Goal: Find specific page/section: Find specific page/section

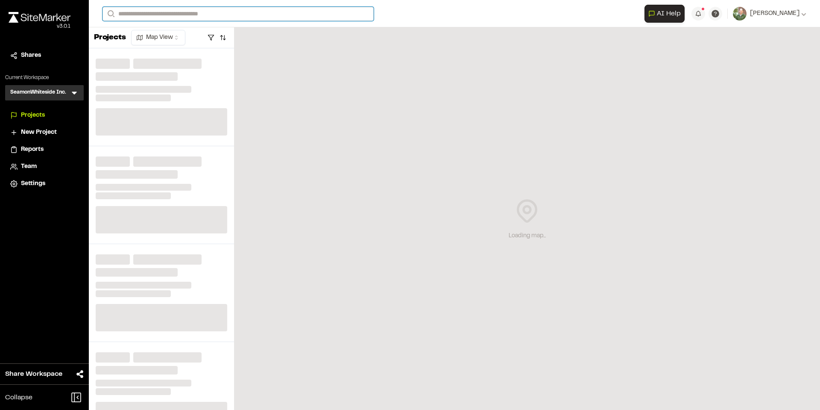
click at [217, 15] on input "Search" at bounding box center [238, 14] width 271 height 14
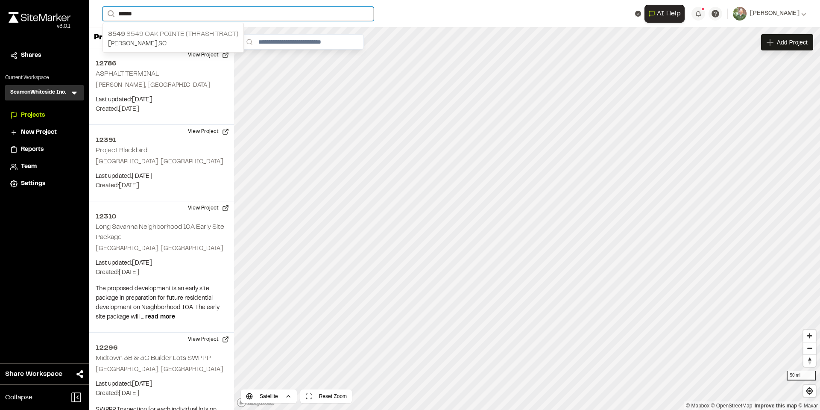
type input "******"
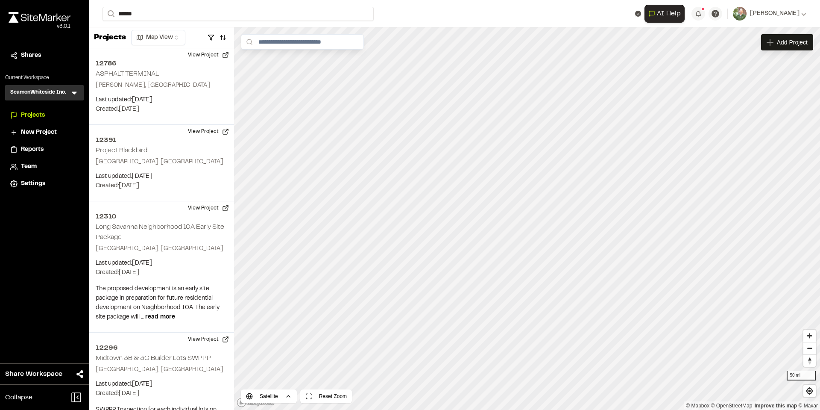
click at [166, 36] on p "8549 8549 [GEOGRAPHIC_DATA] (Thrash Tract)" at bounding box center [173, 34] width 130 height 10
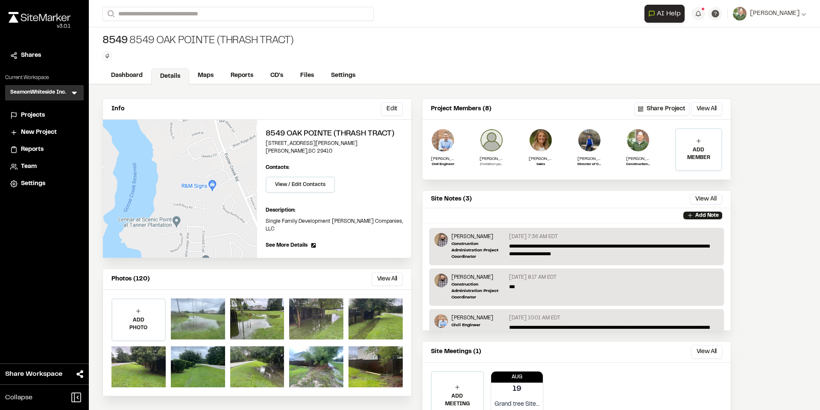
click at [194, 307] on div at bounding box center [198, 318] width 54 height 41
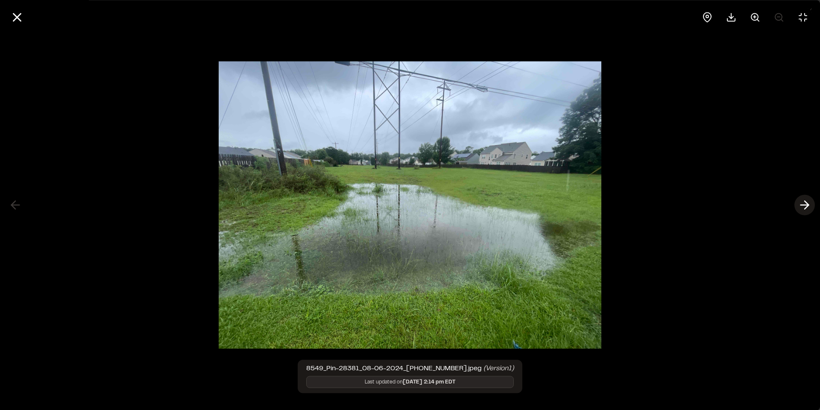
click at [806, 208] on icon at bounding box center [805, 205] width 14 height 15
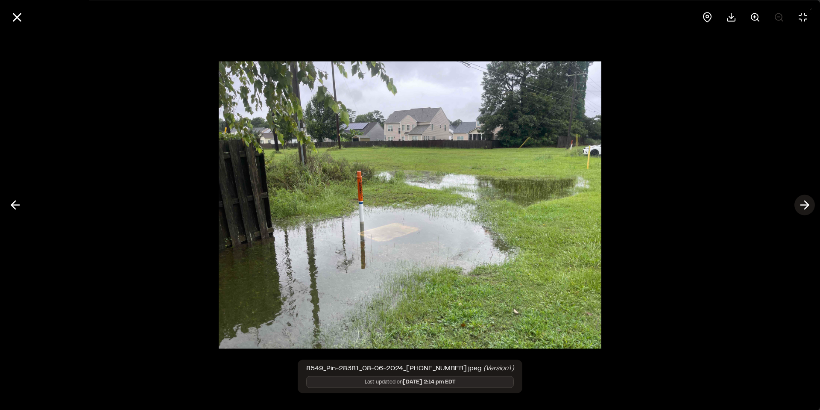
click at [806, 208] on polyline at bounding box center [807, 205] width 4 height 8
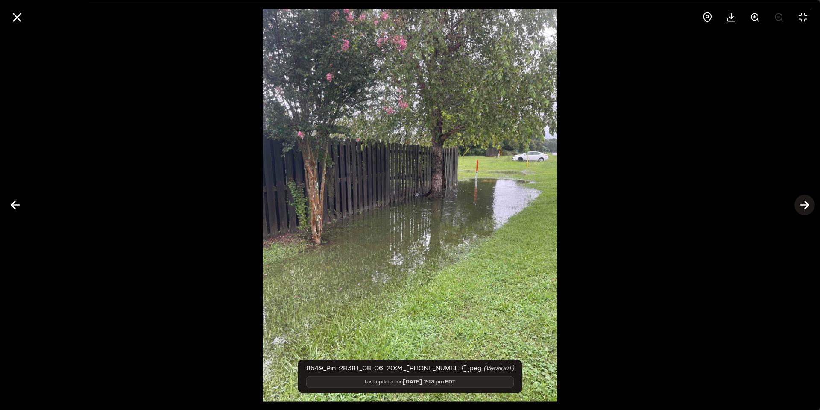
click at [806, 208] on polyline at bounding box center [807, 205] width 4 height 8
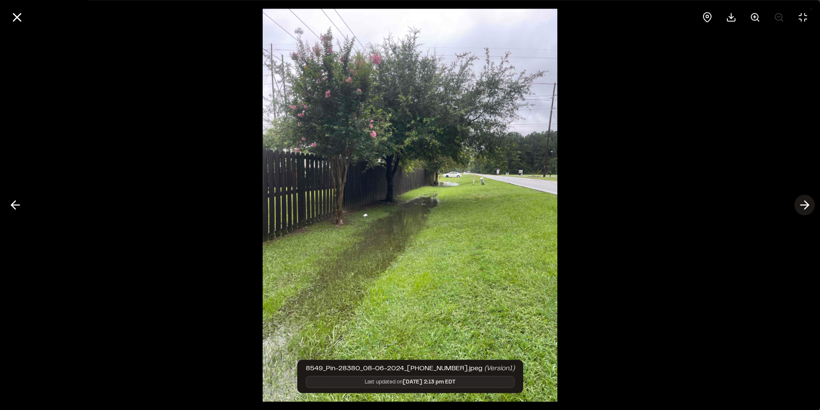
click at [806, 208] on polyline at bounding box center [807, 205] width 4 height 8
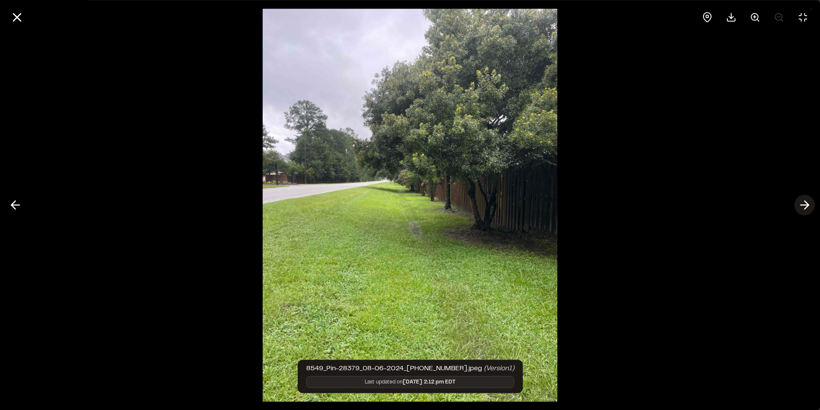
click at [806, 208] on polyline at bounding box center [807, 205] width 4 height 8
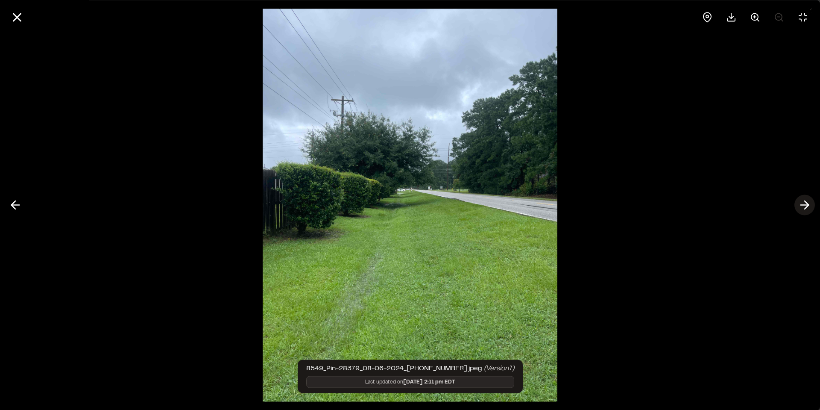
click at [806, 208] on polyline at bounding box center [807, 205] width 4 height 8
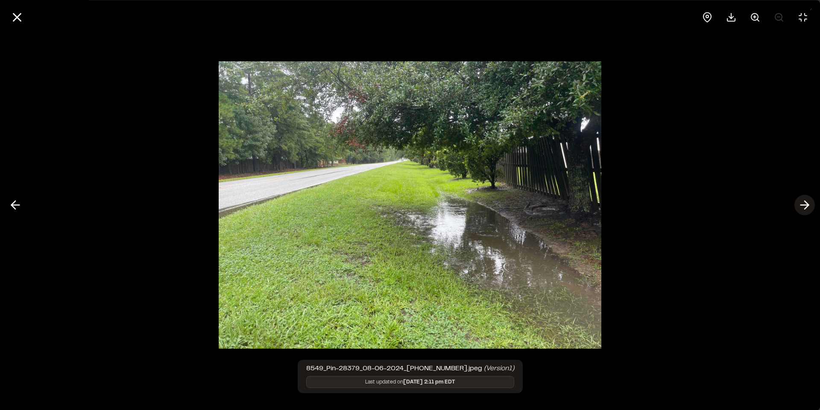
click at [806, 208] on polyline at bounding box center [807, 205] width 4 height 8
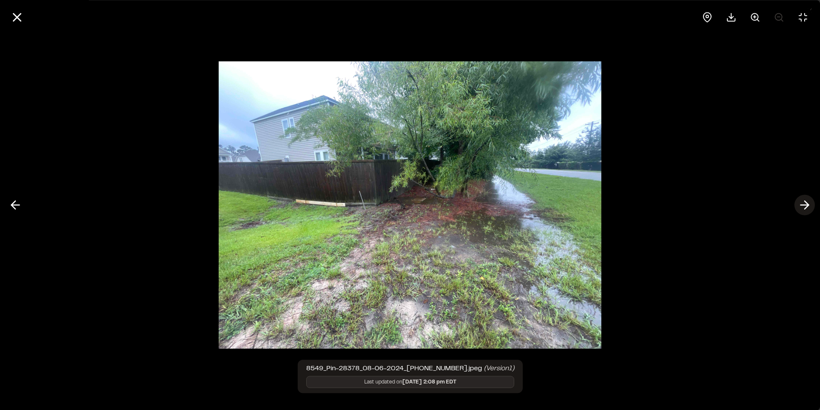
click at [806, 208] on polyline at bounding box center [807, 205] width 4 height 8
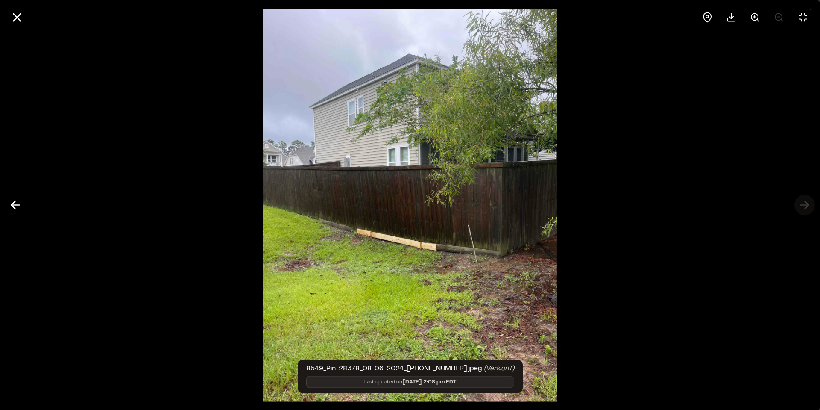
click at [806, 208] on div at bounding box center [410, 205] width 820 height 410
click at [21, 16] on icon at bounding box center [17, 17] width 15 height 15
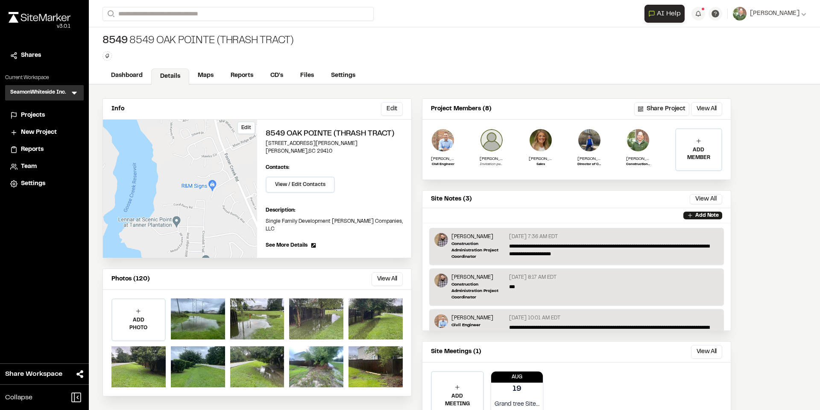
scroll to position [38, 0]
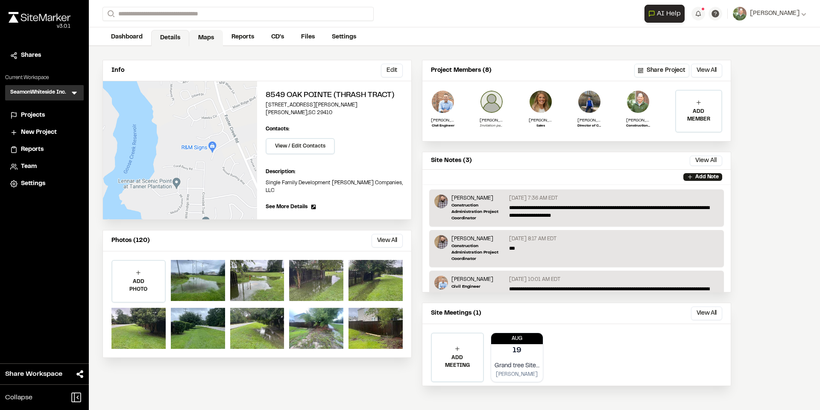
click at [204, 37] on link "Maps" at bounding box center [206, 38] width 34 height 16
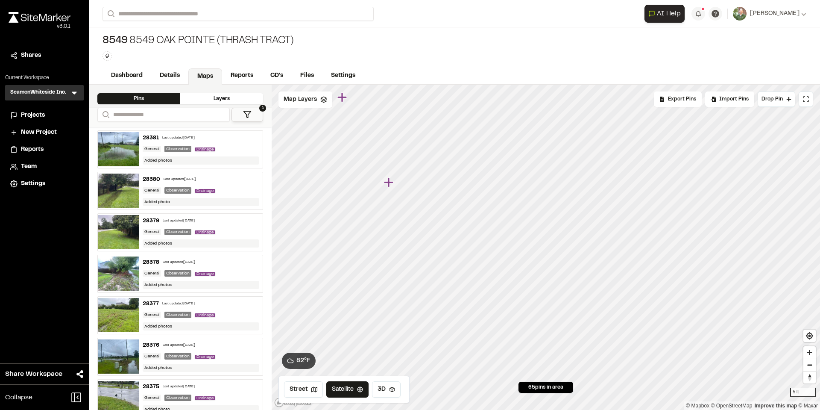
click at [387, 180] on icon "Map marker" at bounding box center [388, 181] width 9 height 9
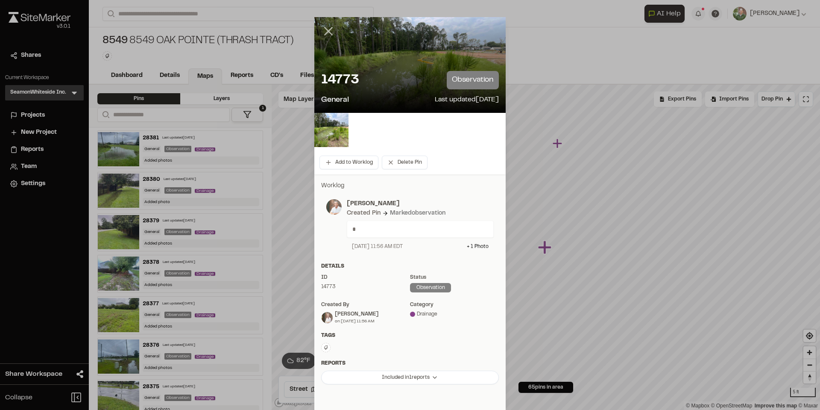
click at [321, 25] on icon at bounding box center [328, 31] width 15 height 15
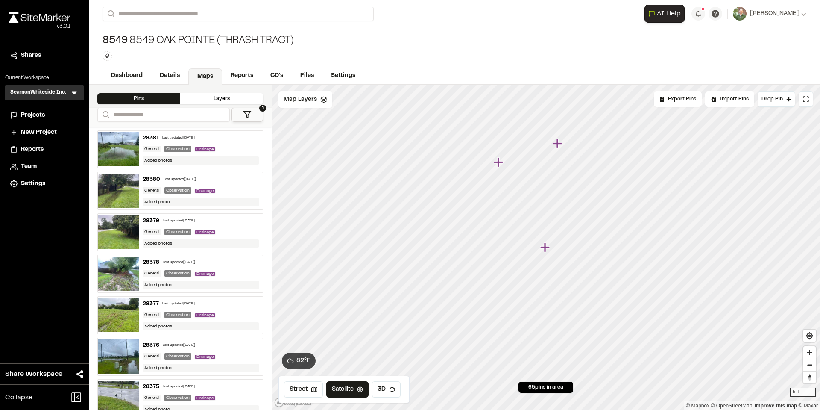
click at [558, 143] on icon "Map marker" at bounding box center [557, 142] width 9 height 9
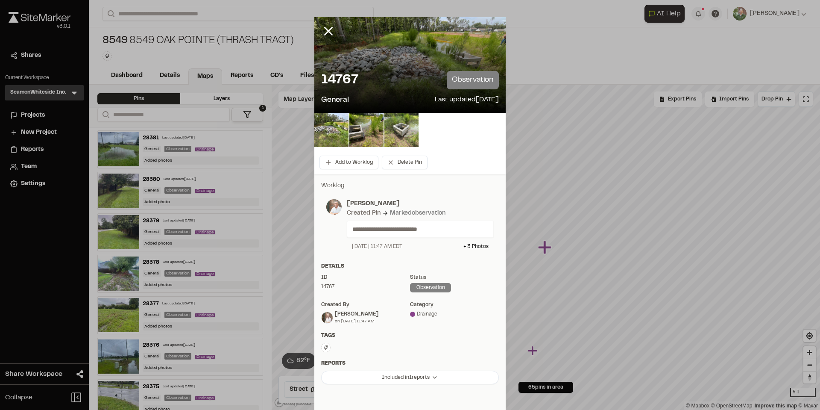
click at [396, 129] on img at bounding box center [401, 130] width 34 height 34
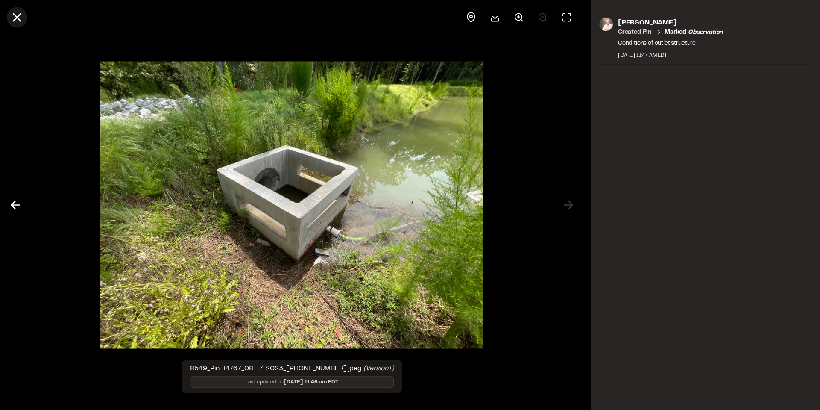
click at [15, 15] on line at bounding box center [17, 17] width 7 height 7
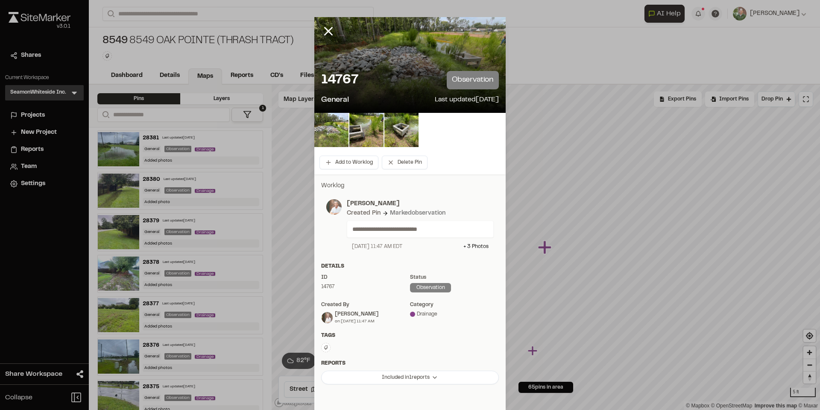
click at [329, 30] on icon at bounding box center [328, 31] width 15 height 15
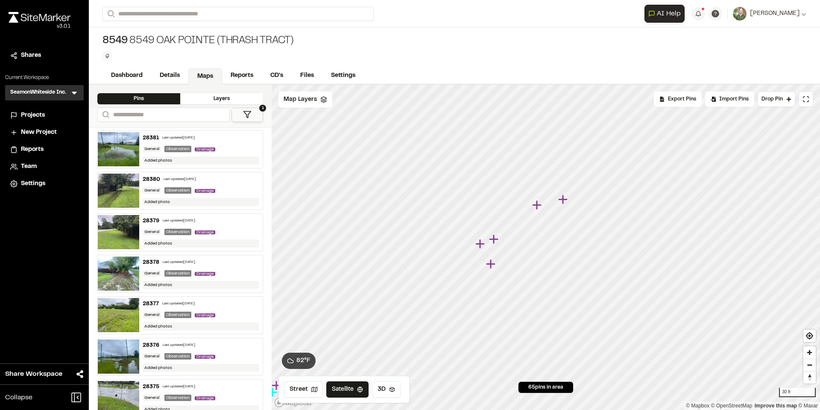
click at [537, 202] on icon "Map marker" at bounding box center [536, 204] width 9 height 9
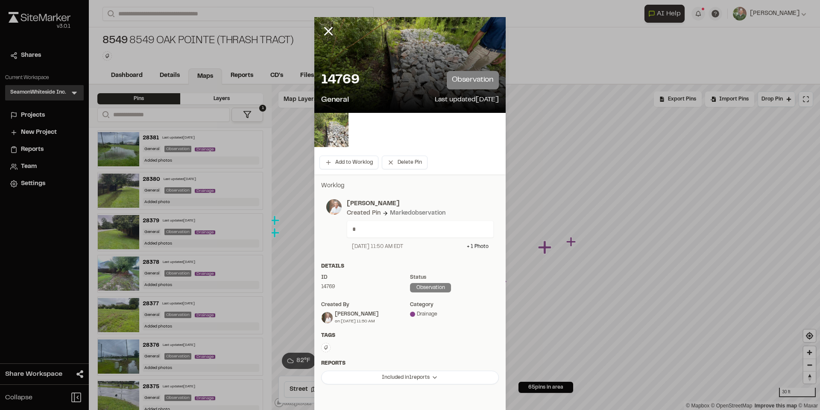
click at [339, 133] on img at bounding box center [331, 130] width 34 height 34
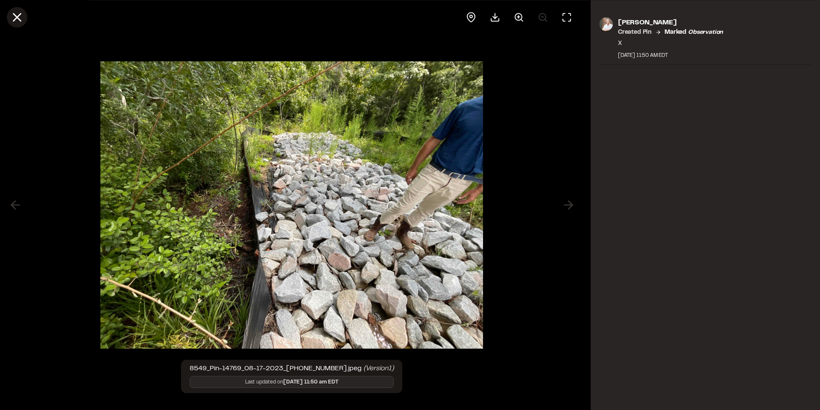
click at [14, 15] on line at bounding box center [17, 17] width 7 height 7
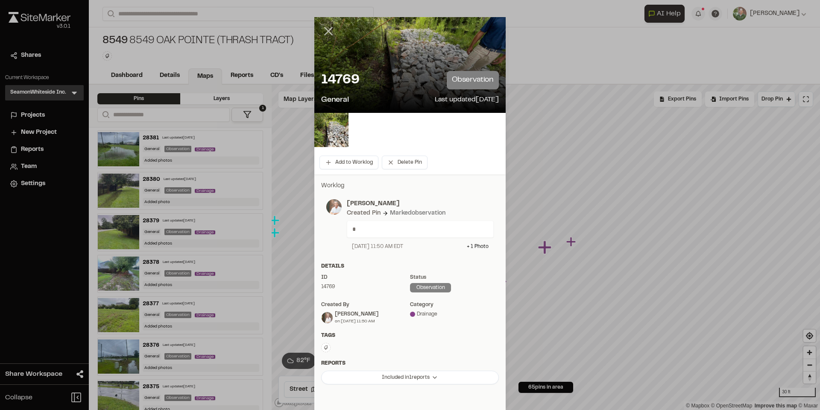
click at [326, 29] on icon at bounding box center [328, 31] width 15 height 15
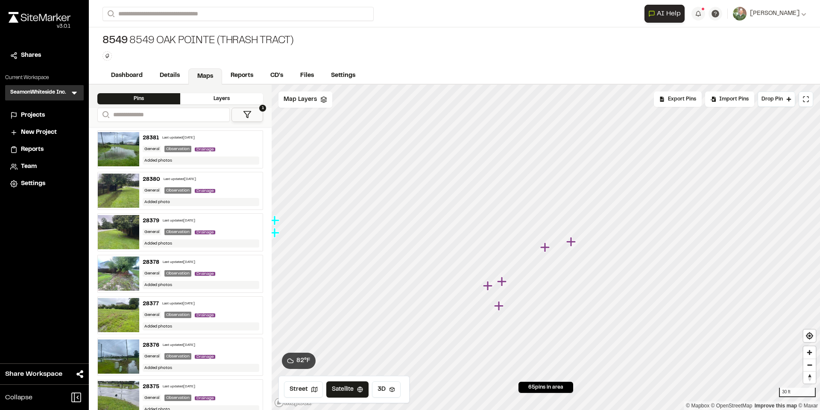
click at [132, 149] on img at bounding box center [118, 149] width 41 height 34
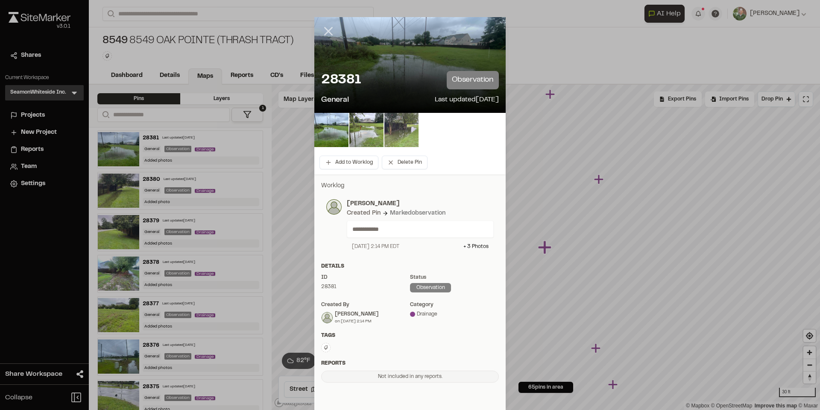
click at [330, 28] on icon at bounding box center [328, 31] width 15 height 15
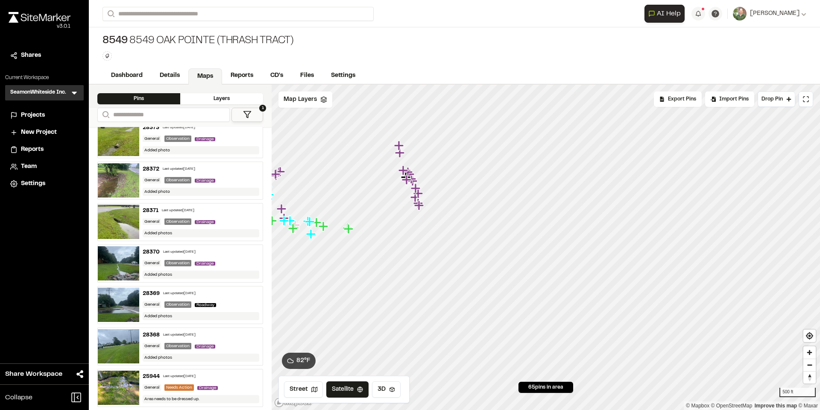
scroll to position [513, 0]
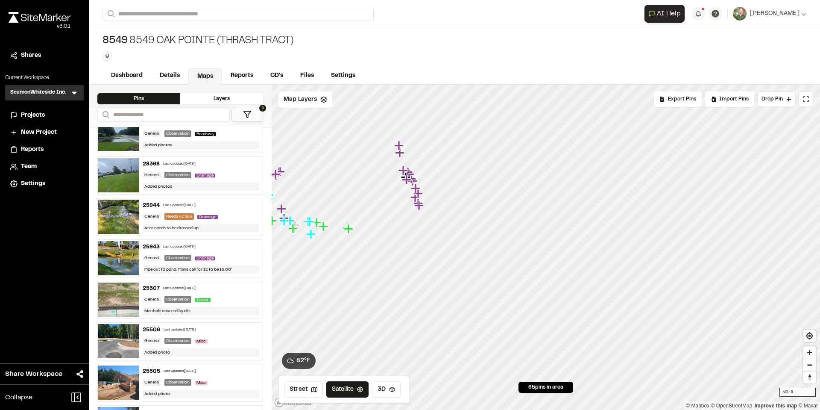
click at [120, 250] on img at bounding box center [118, 258] width 41 height 34
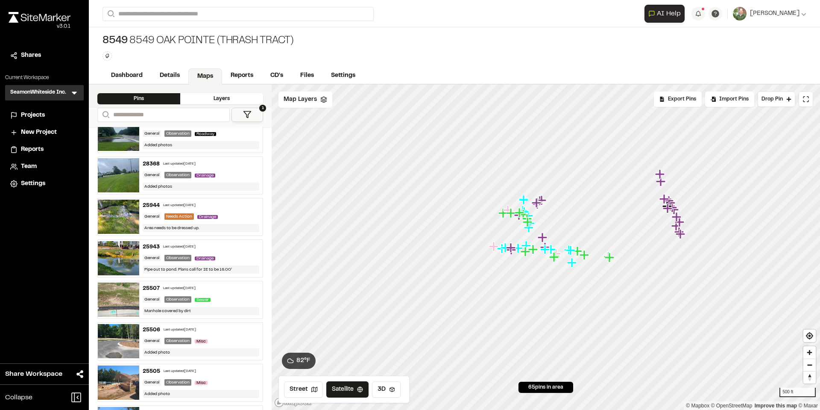
click at [132, 296] on img at bounding box center [118, 299] width 41 height 34
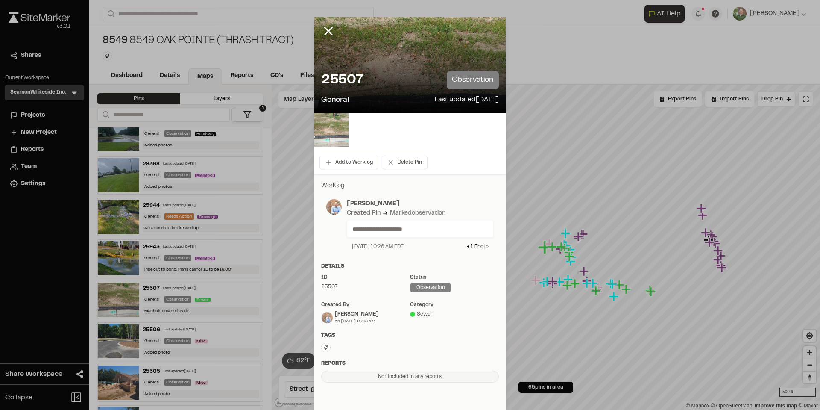
click at [323, 130] on img at bounding box center [331, 130] width 34 height 34
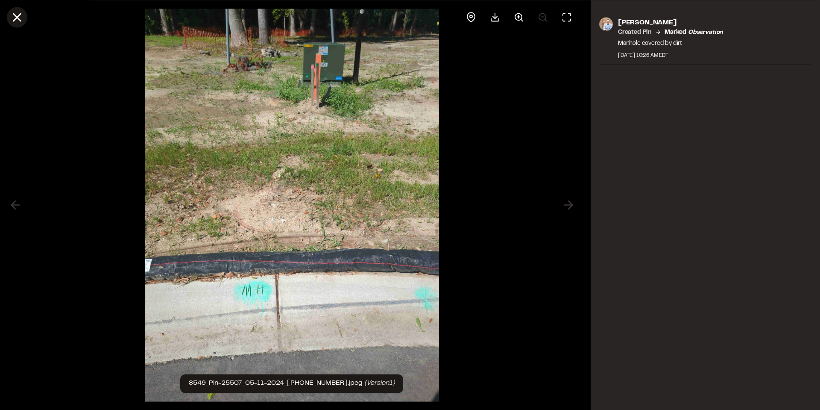
click at [16, 18] on line at bounding box center [17, 17] width 7 height 7
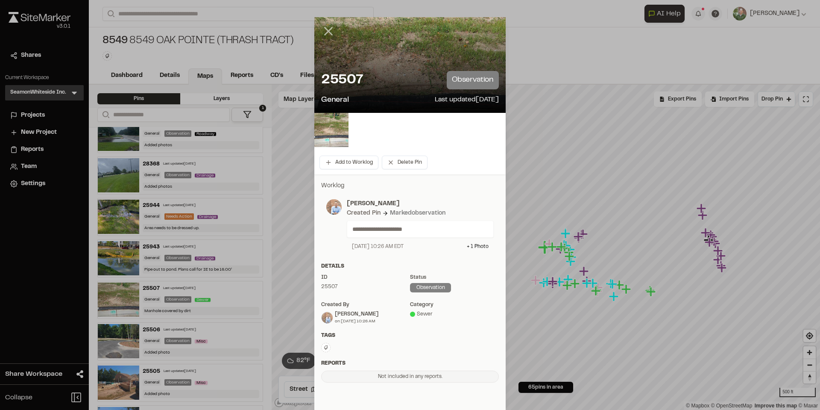
click at [330, 29] on icon at bounding box center [328, 31] width 15 height 15
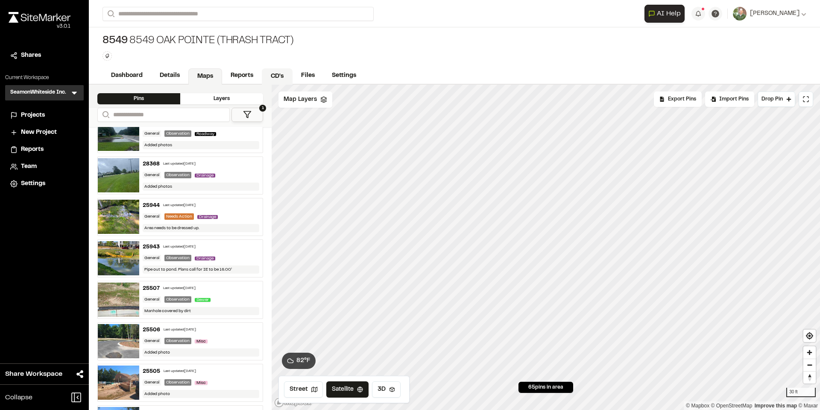
click at [275, 72] on link "CD's" at bounding box center [277, 76] width 31 height 16
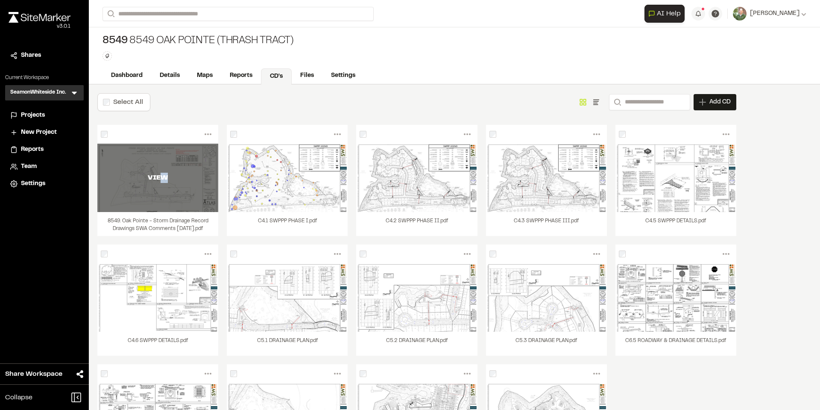
click at [164, 181] on div "VIEW" at bounding box center [157, 178] width 121 height 68
